Goal: Check status: Check status

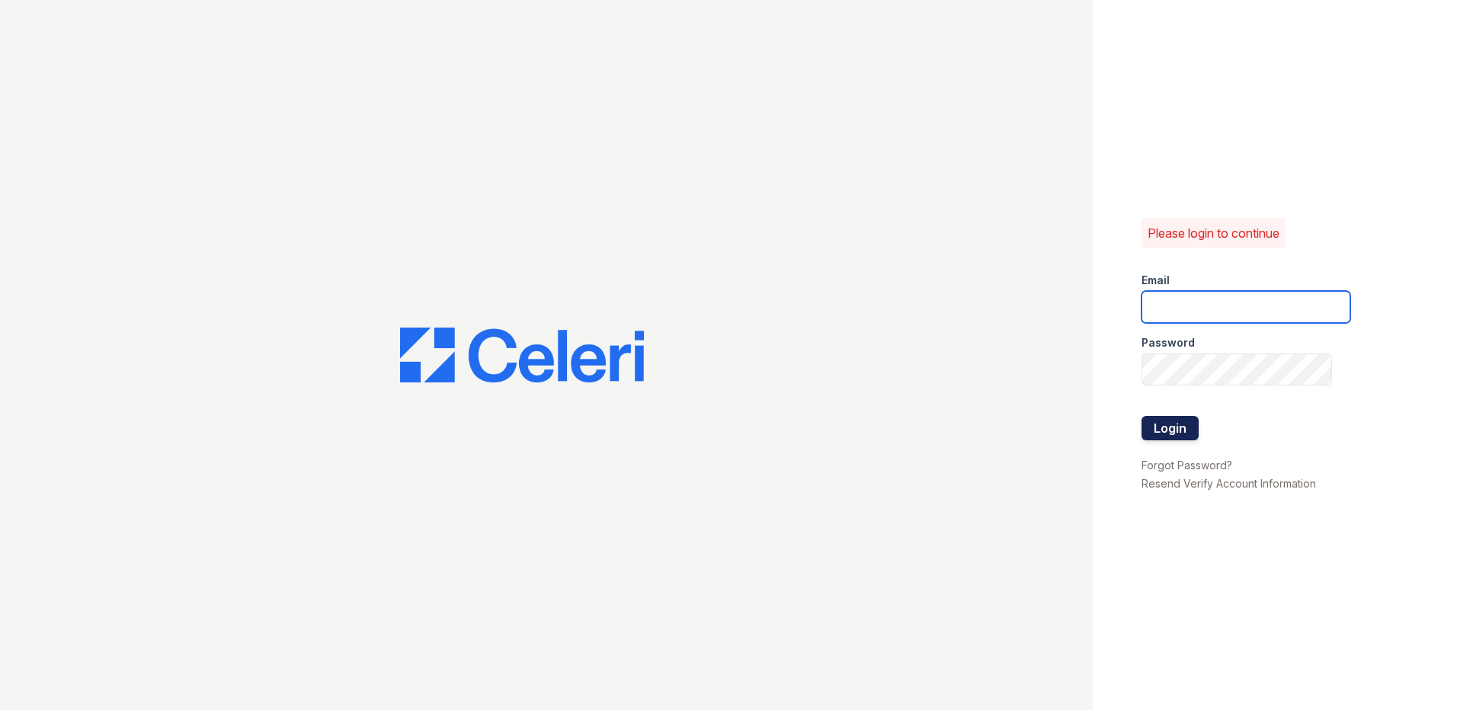
type input "[EMAIL_ADDRESS][DOMAIN_NAME]"
click at [1156, 436] on button "Login" at bounding box center [1170, 428] width 57 height 24
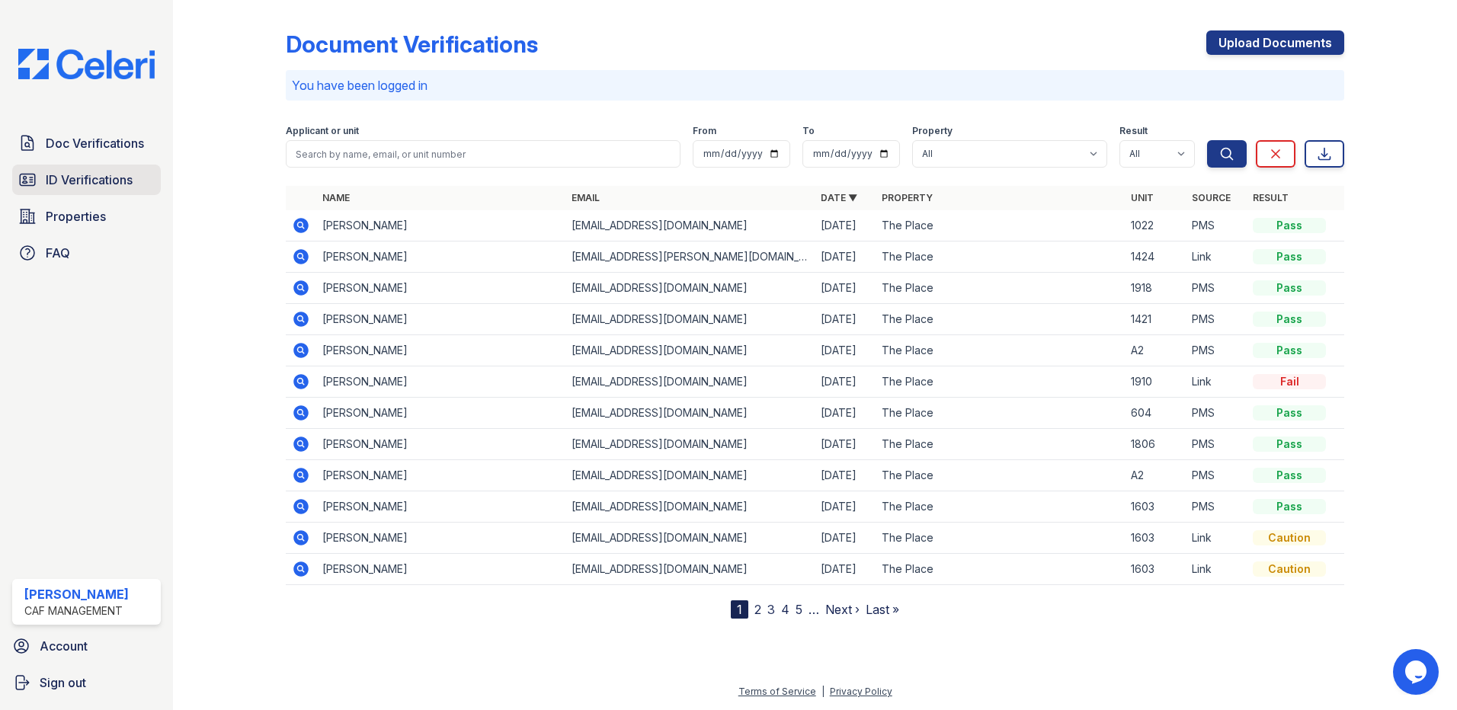
click at [55, 191] on link "ID Verifications" at bounding box center [86, 180] width 149 height 30
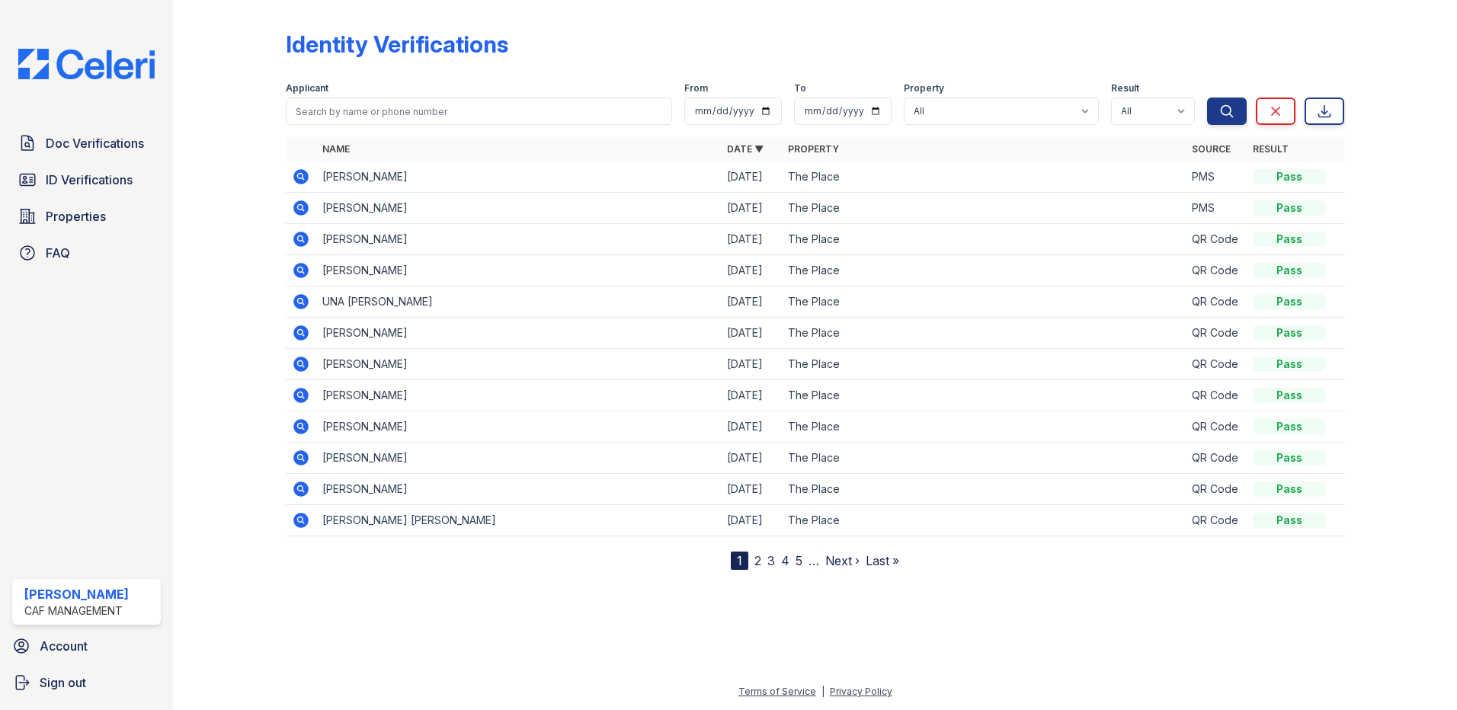
click at [301, 178] on icon at bounding box center [301, 177] width 18 height 18
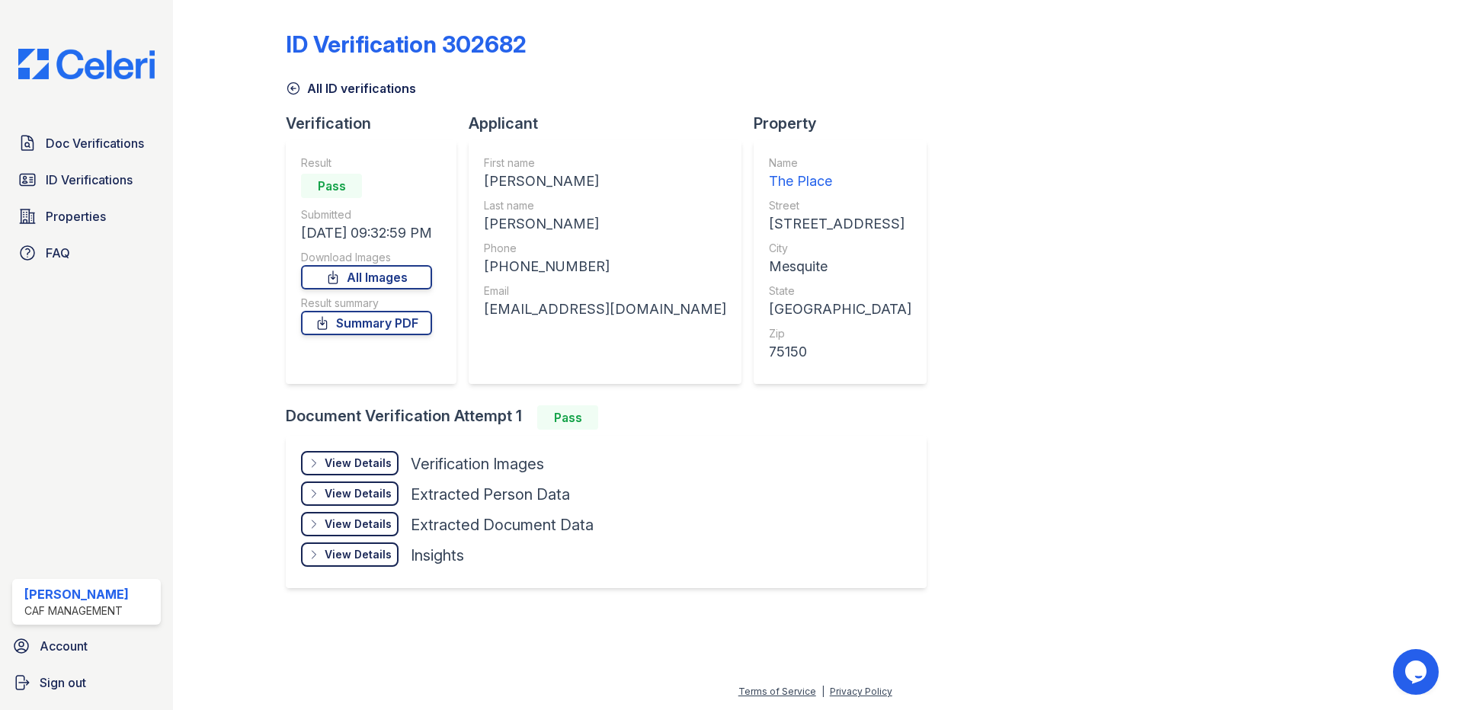
click at [351, 454] on div "View Details Details" at bounding box center [350, 463] width 98 height 24
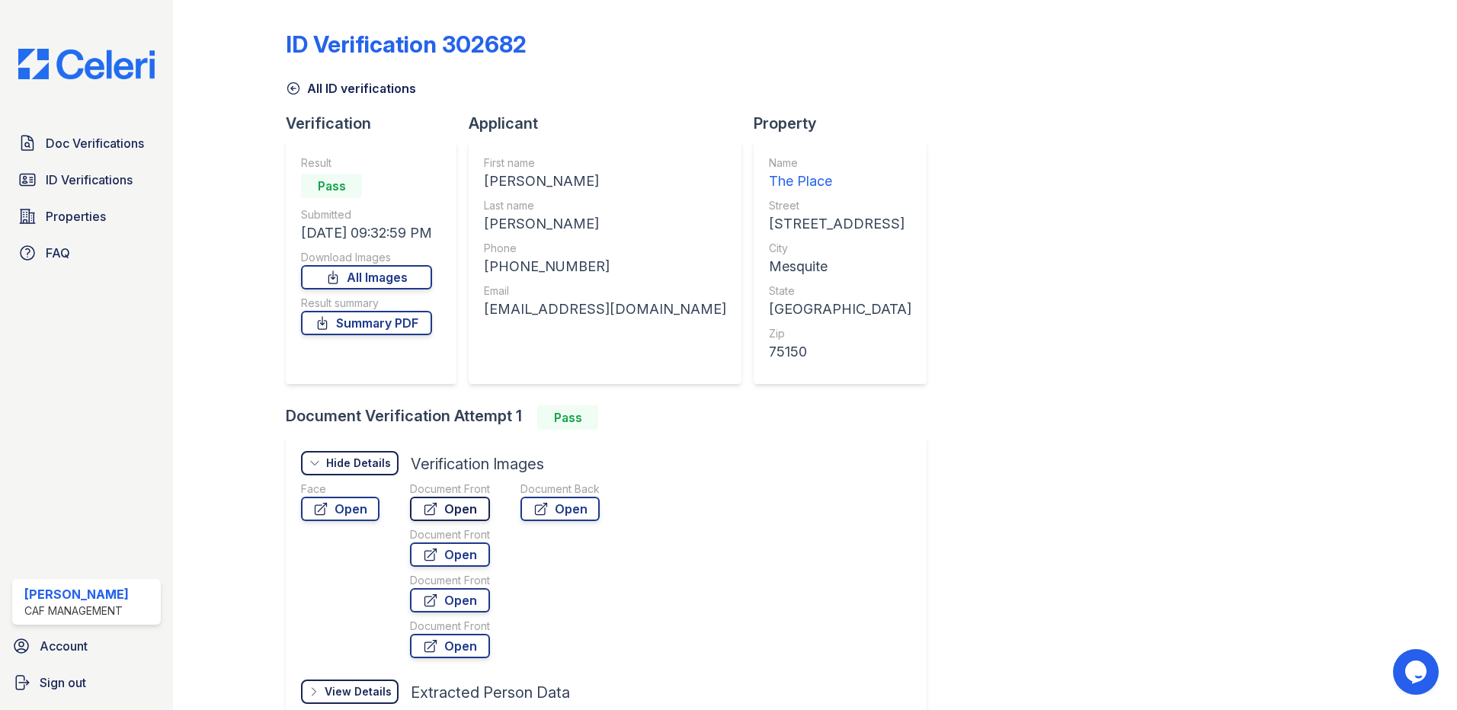
click at [454, 507] on link "Open" at bounding box center [450, 509] width 80 height 24
click at [120, 168] on link "ID Verifications" at bounding box center [86, 180] width 149 height 30
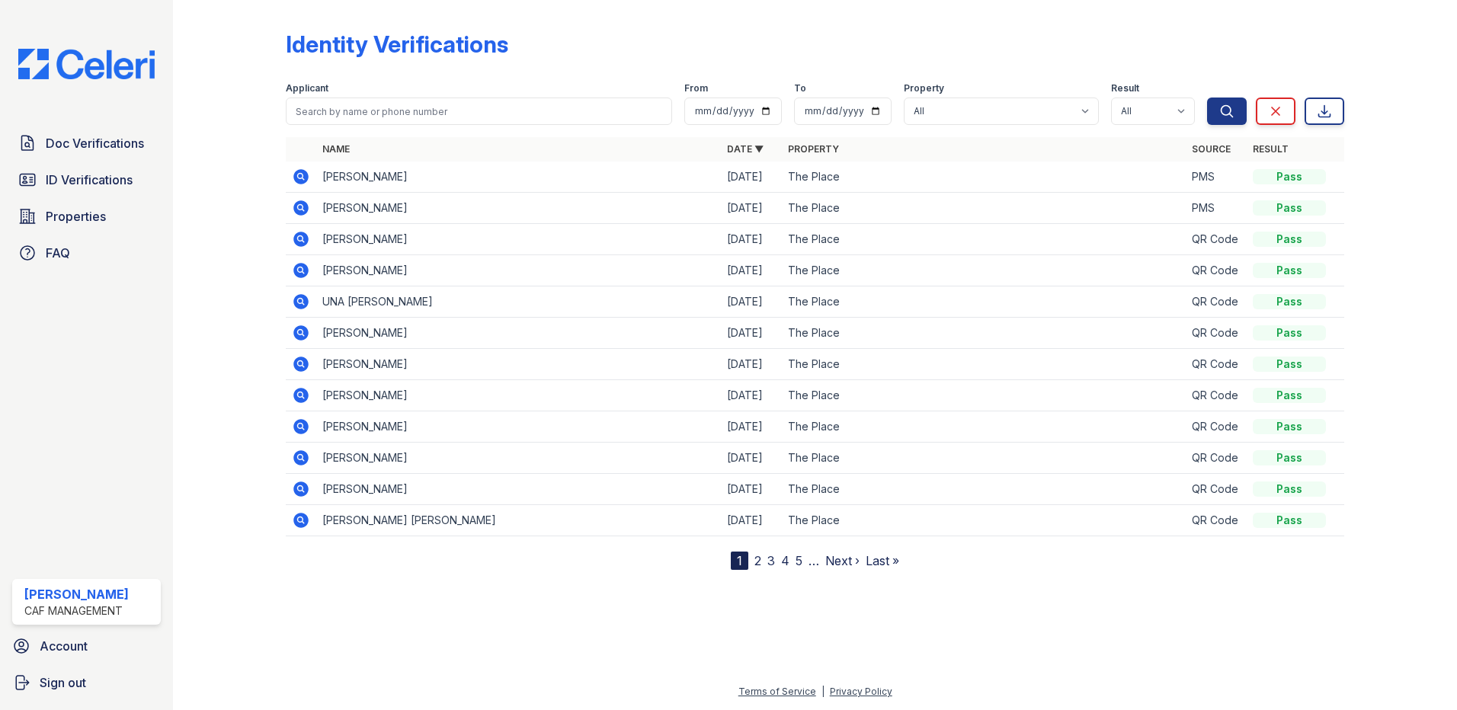
click at [302, 206] on icon at bounding box center [301, 208] width 18 height 18
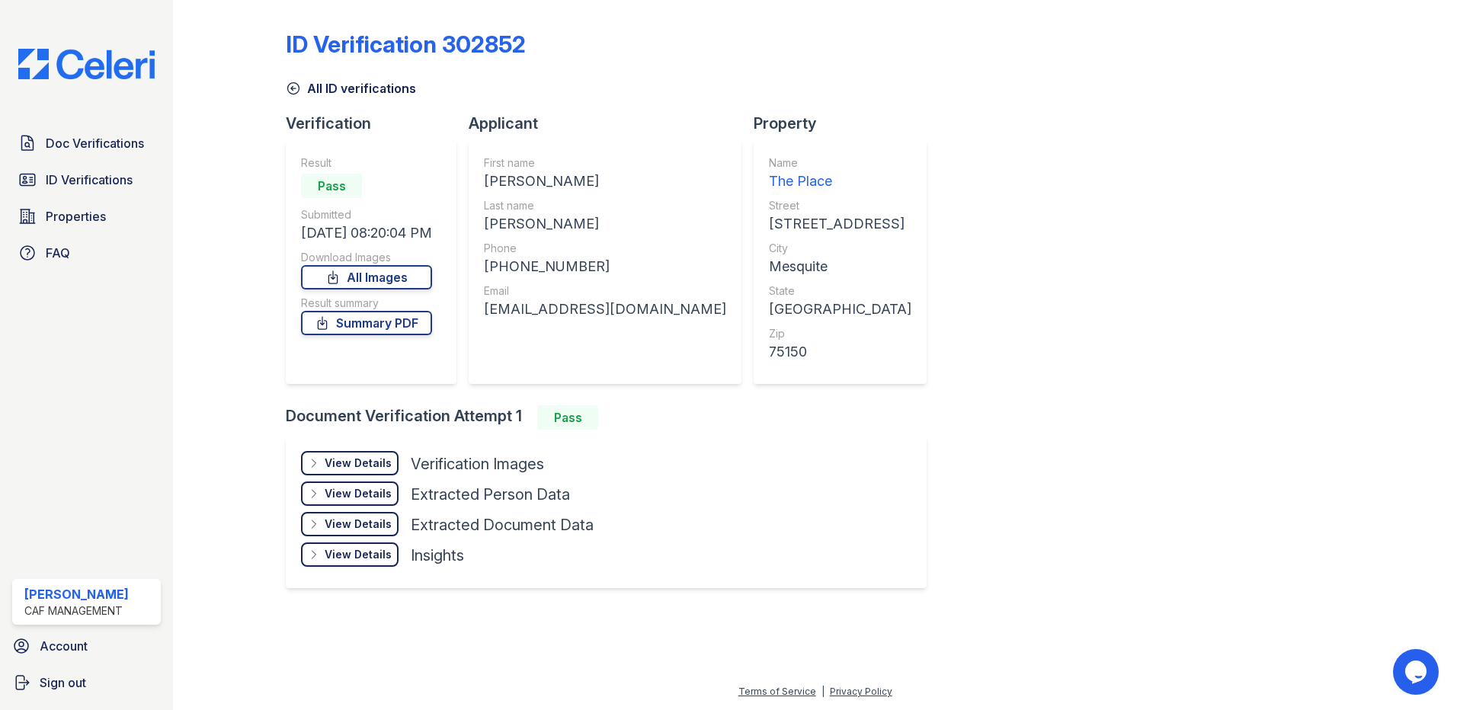
click at [367, 465] on div "View Details" at bounding box center [358, 463] width 67 height 15
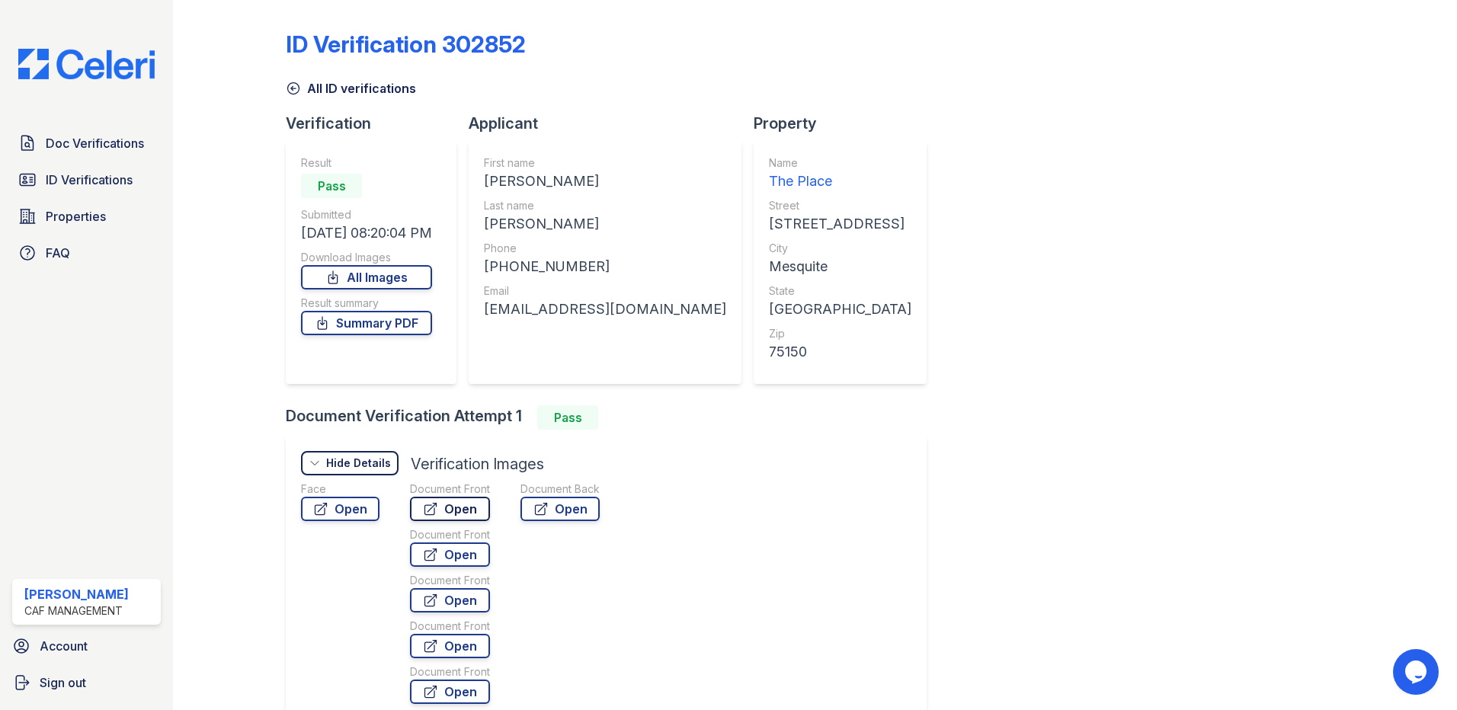
click at [427, 512] on icon at bounding box center [430, 509] width 15 height 15
click at [95, 187] on span "ID Verifications" at bounding box center [89, 180] width 87 height 18
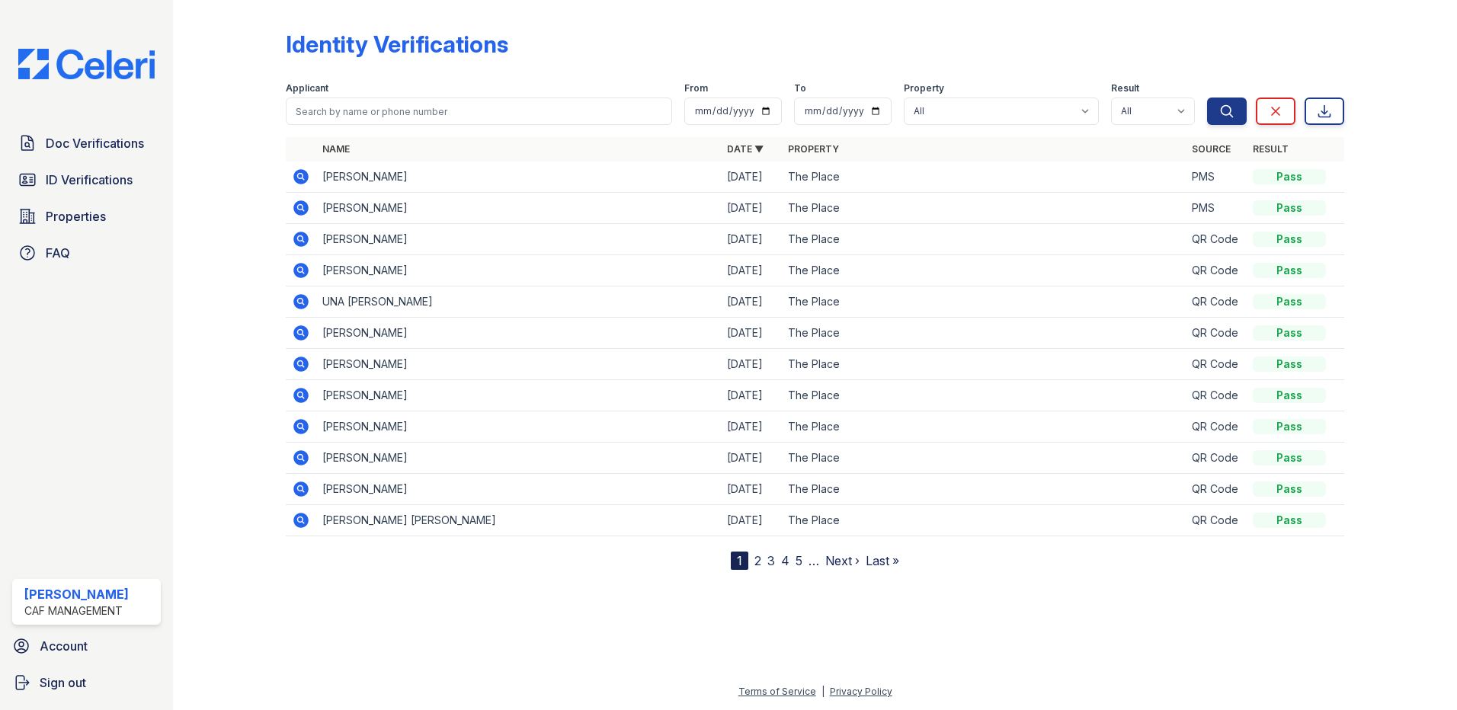
click at [310, 237] on icon at bounding box center [301, 239] width 18 height 18
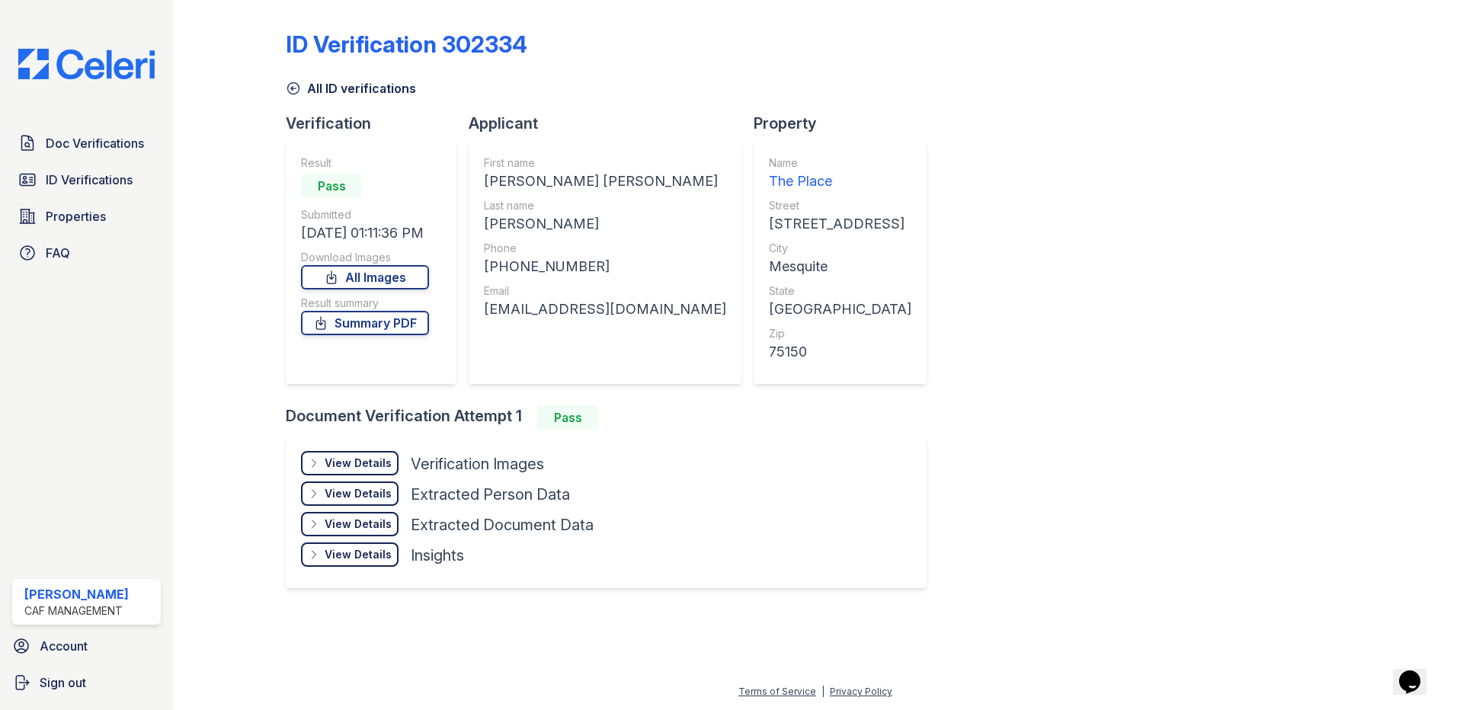
click at [364, 466] on div "View Details" at bounding box center [358, 463] width 67 height 15
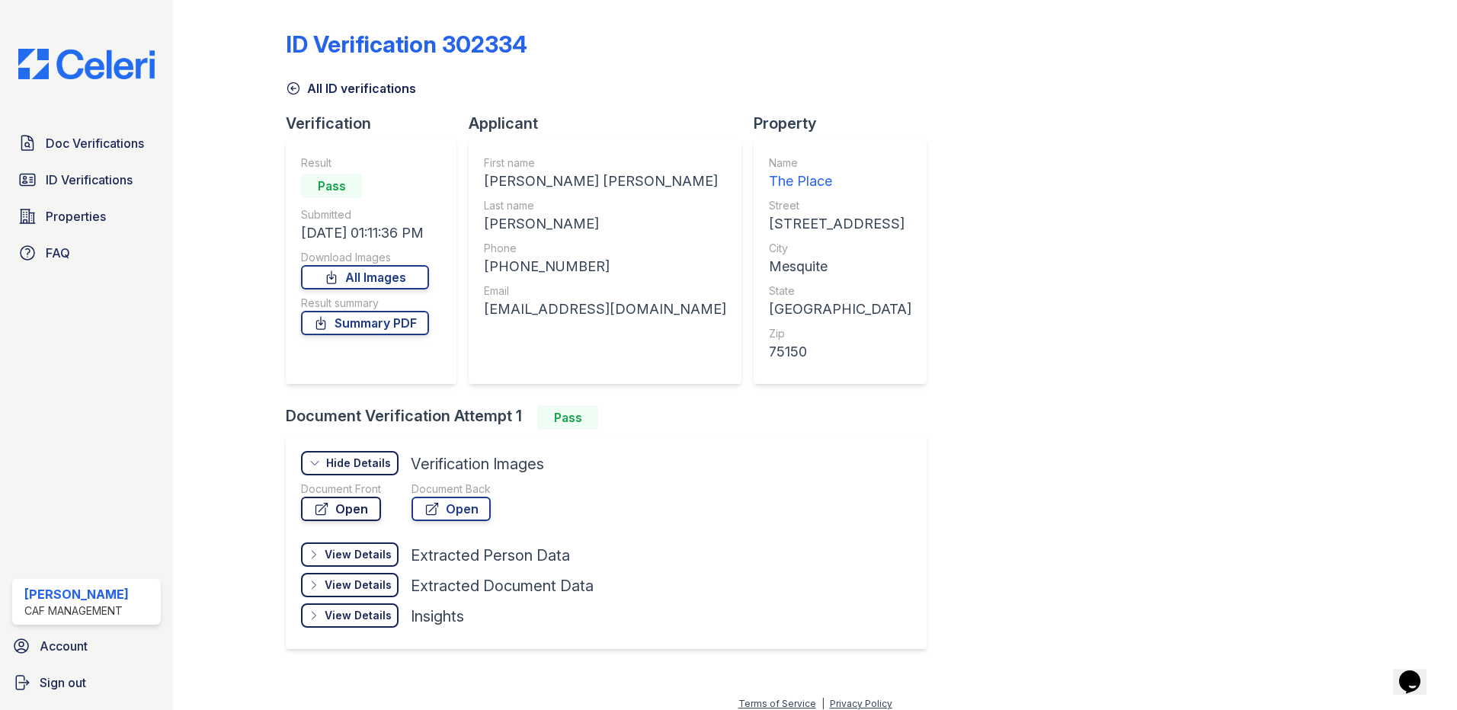
click at [349, 512] on link "Open" at bounding box center [341, 509] width 80 height 24
click at [40, 170] on link "ID Verifications" at bounding box center [86, 180] width 149 height 30
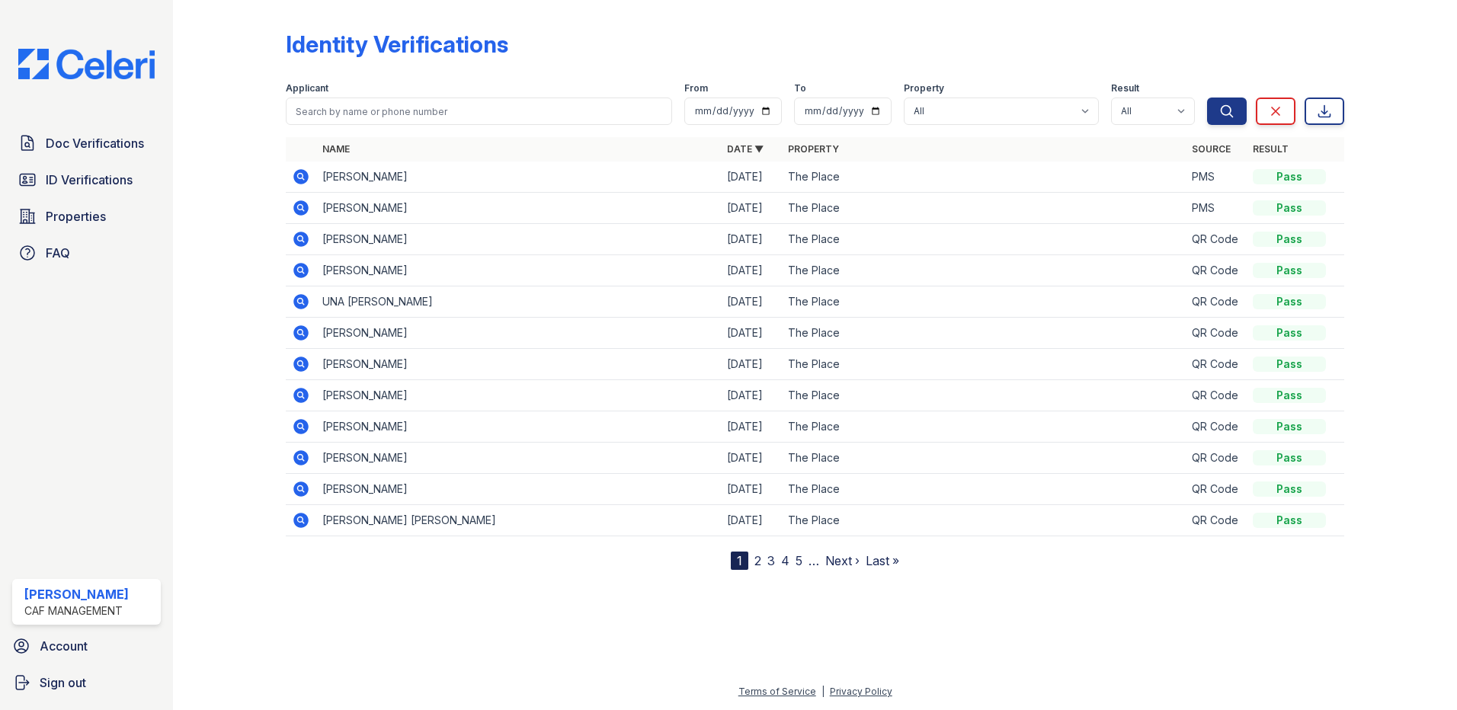
click at [305, 271] on icon at bounding box center [300, 270] width 15 height 15
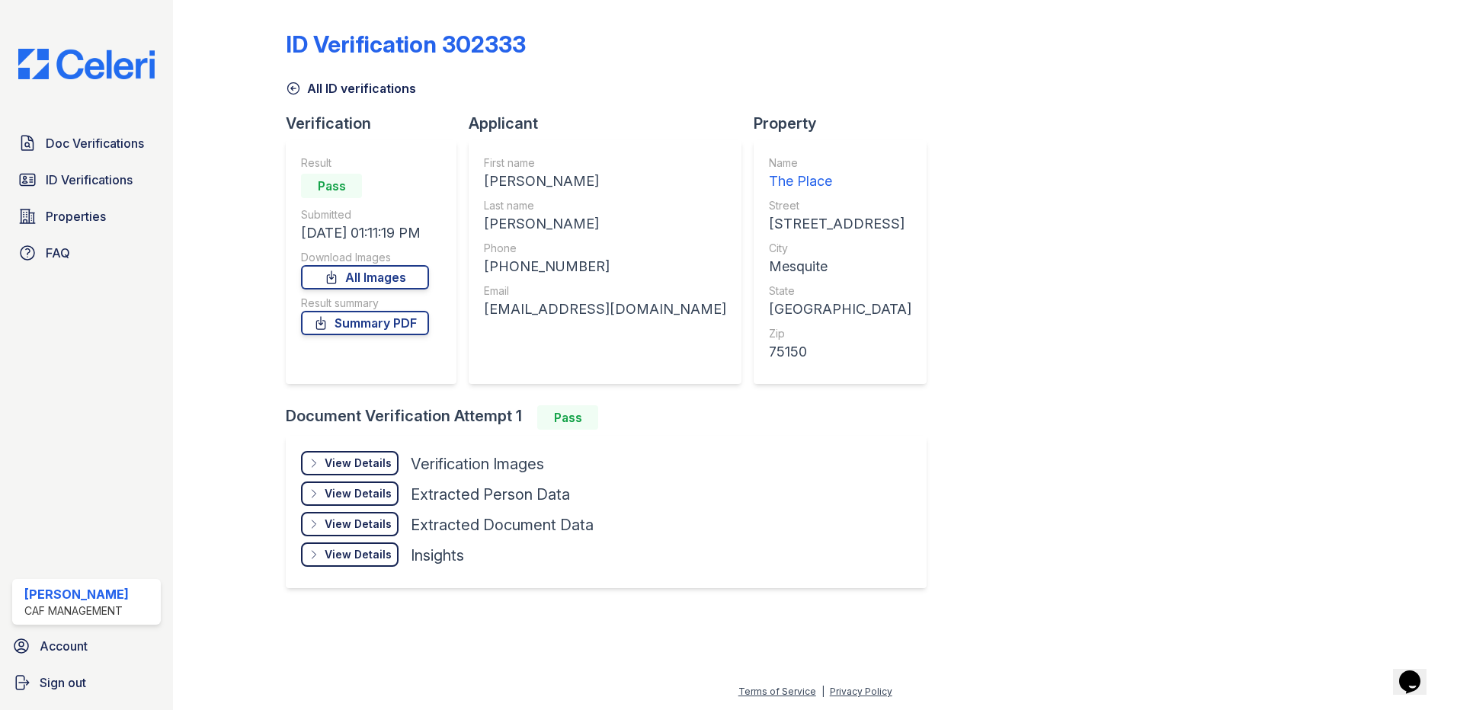
click at [364, 470] on div "View Details" at bounding box center [358, 463] width 67 height 15
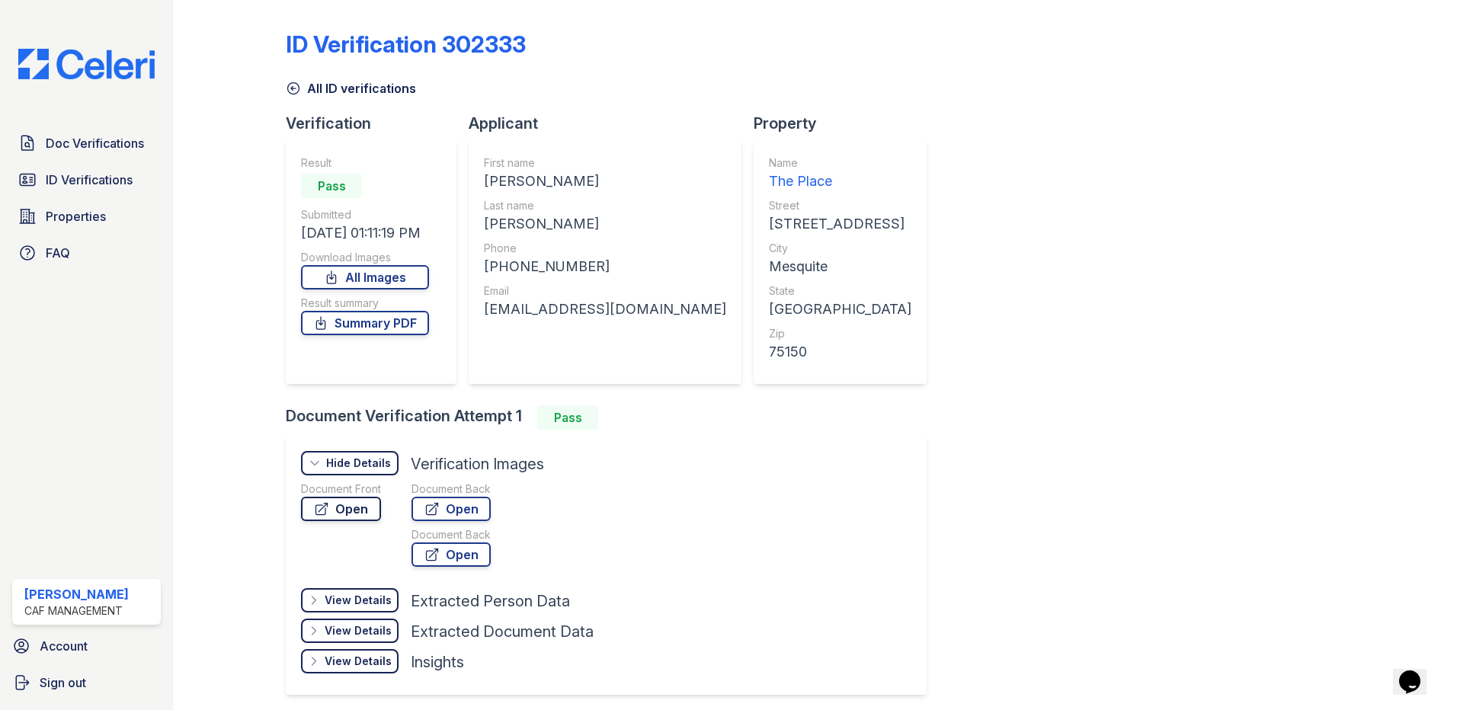
click at [361, 509] on link "Open" at bounding box center [341, 509] width 80 height 24
click at [69, 187] on span "ID Verifications" at bounding box center [89, 180] width 87 height 18
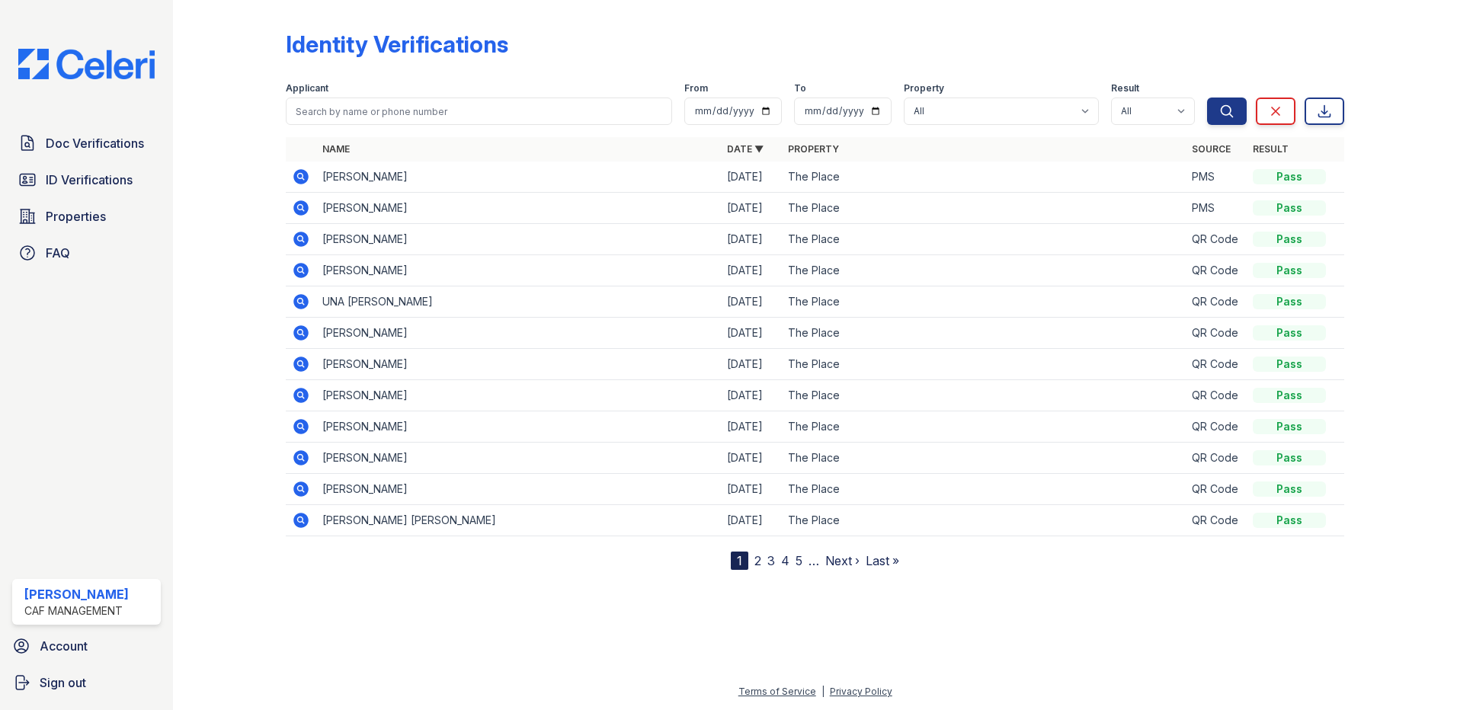
click at [297, 304] on icon at bounding box center [300, 301] width 15 height 15
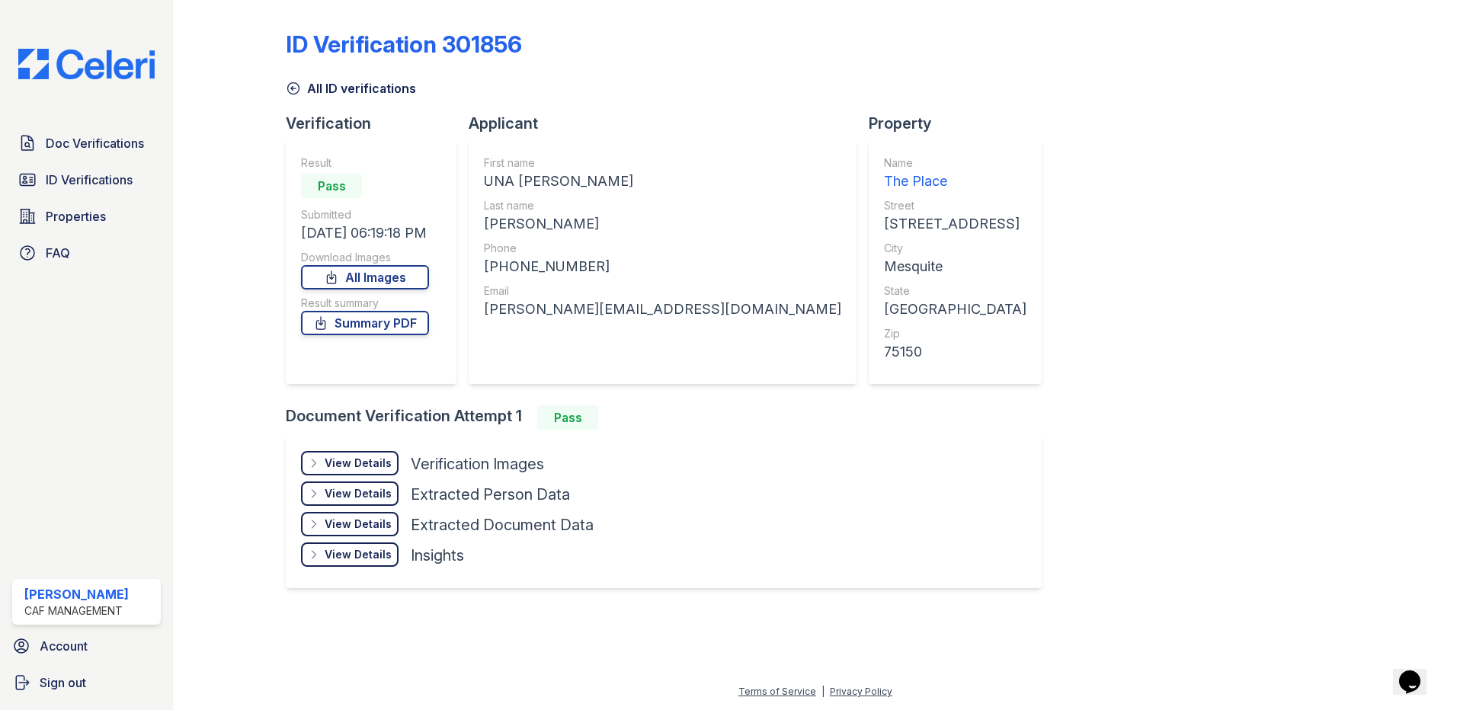
click at [85, 125] on div "Doc Verifications ID Verifications Properties FAQ [PERSON_NAME] CAF Management …" at bounding box center [86, 355] width 173 height 710
click at [88, 137] on span "Doc Verifications" at bounding box center [95, 143] width 98 height 18
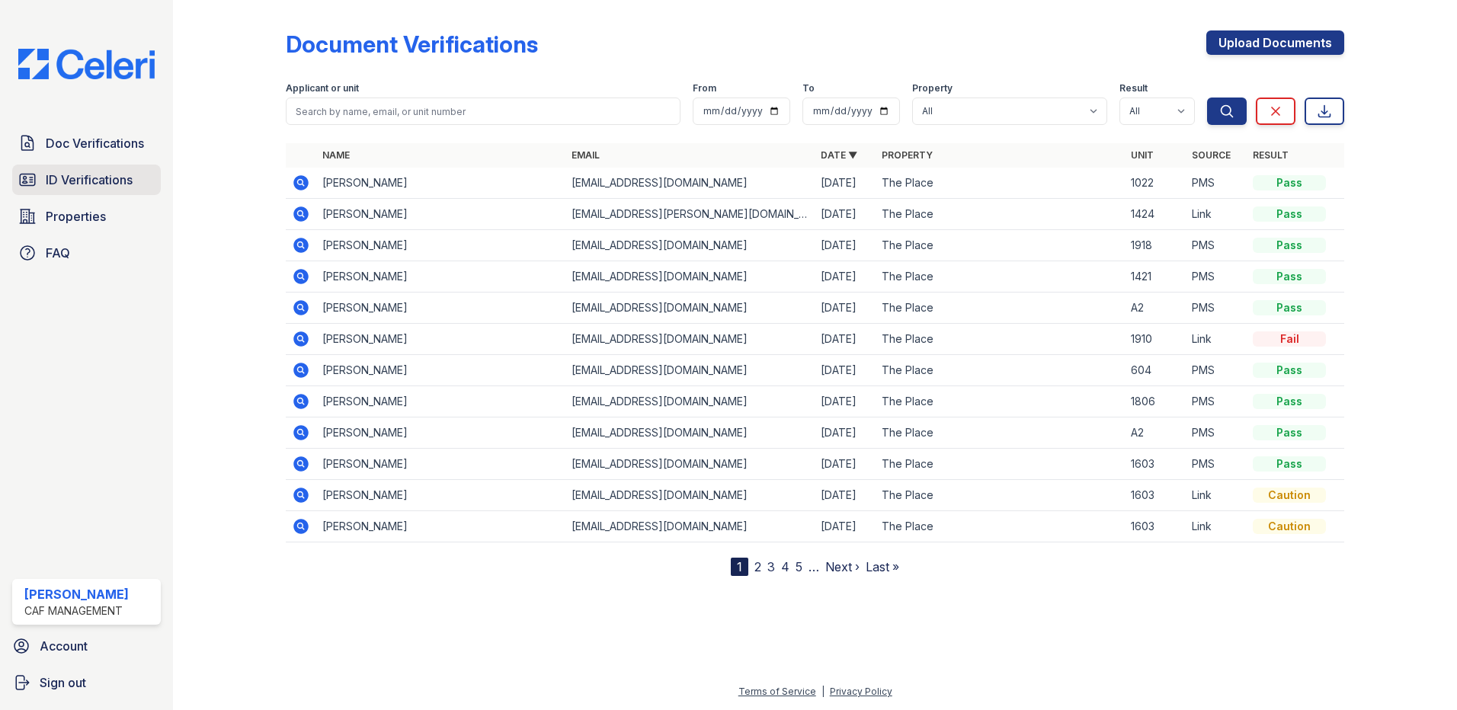
click at [92, 184] on span "ID Verifications" at bounding box center [89, 180] width 87 height 18
